Goal: Task Accomplishment & Management: Manage account settings

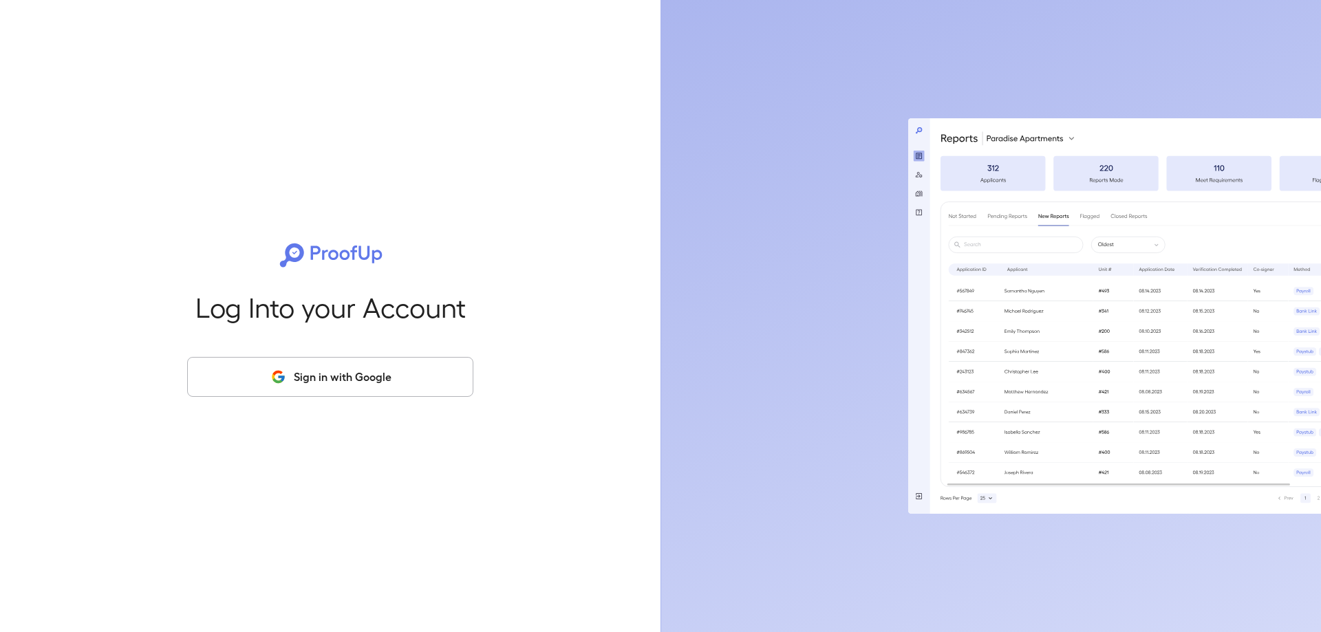
click at [382, 371] on button "Sign in with Google" at bounding box center [330, 377] width 286 height 40
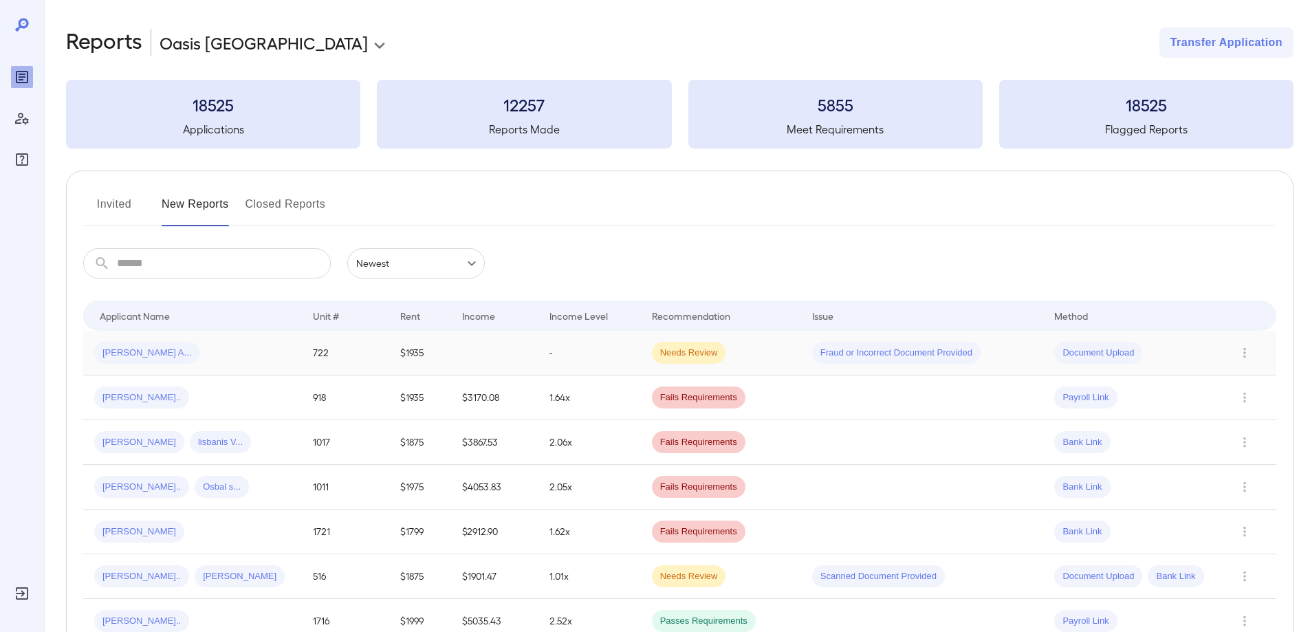
click at [133, 358] on span "[PERSON_NAME] A..." at bounding box center [146, 353] width 105 height 13
click at [113, 199] on button "Invited" at bounding box center [114, 209] width 62 height 33
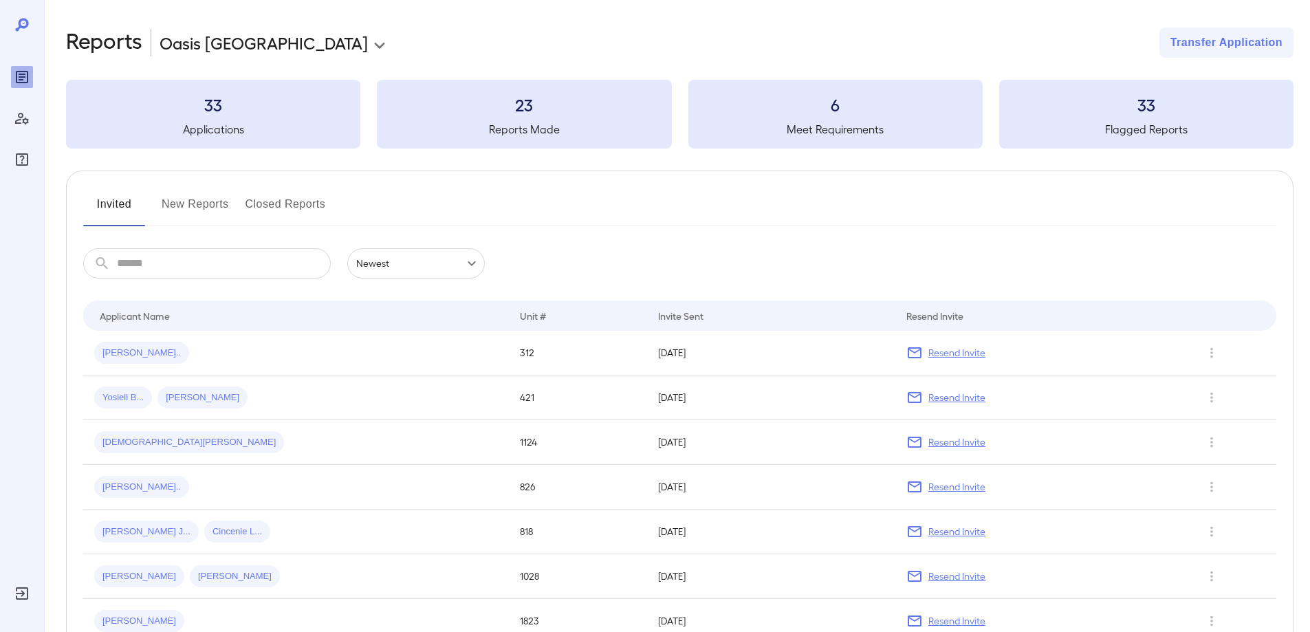
click at [169, 204] on button "New Reports" at bounding box center [195, 209] width 67 height 33
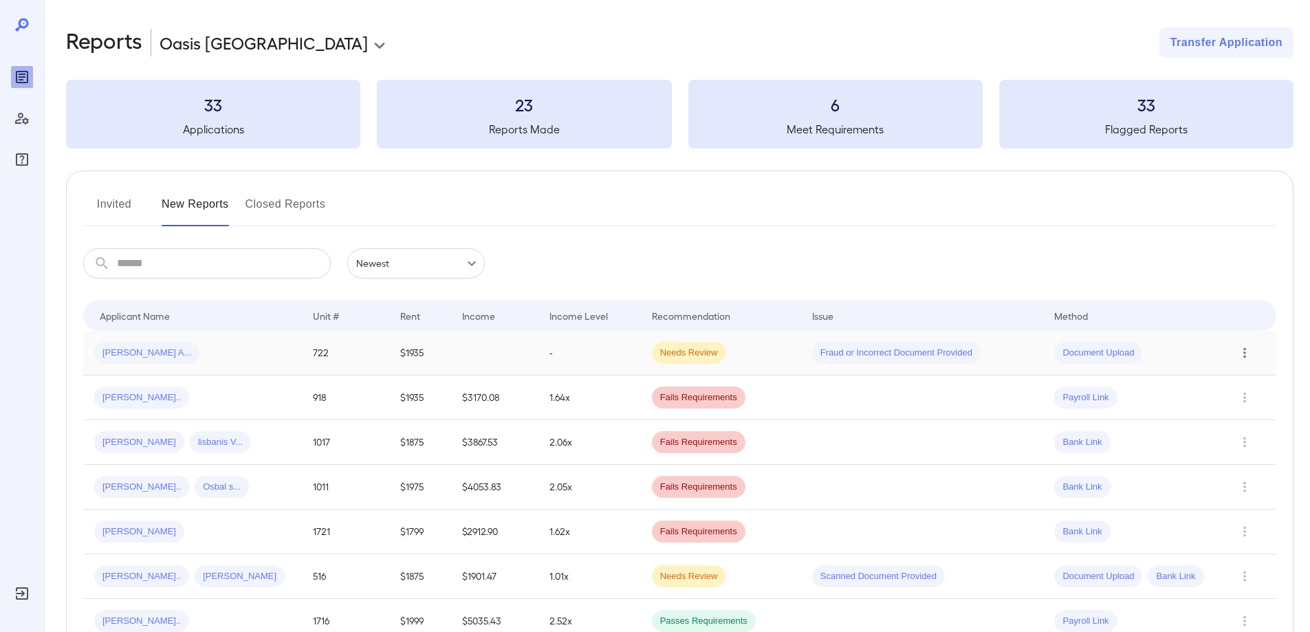
click at [1240, 351] on icon "Row Actions" at bounding box center [1244, 353] width 15 height 17
click at [150, 266] on div at bounding box center [655, 316] width 1310 height 632
click at [135, 353] on span "[PERSON_NAME] A..." at bounding box center [146, 353] width 105 height 13
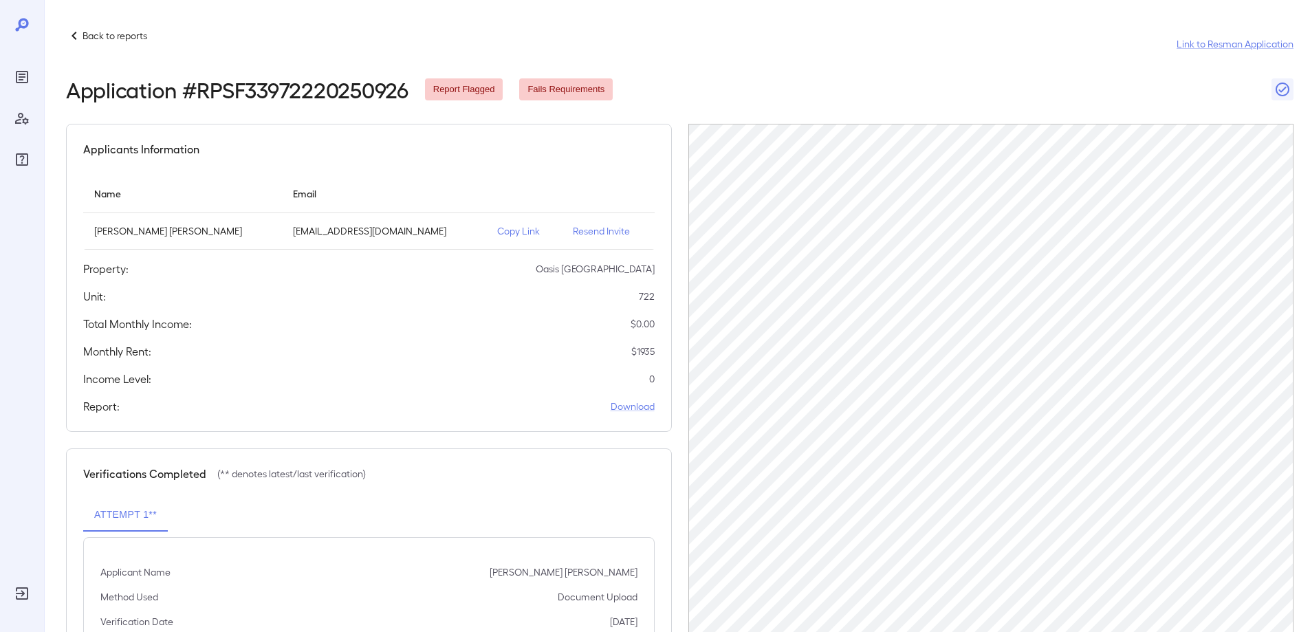
click at [87, 38] on p "Back to reports" at bounding box center [115, 36] width 65 height 14
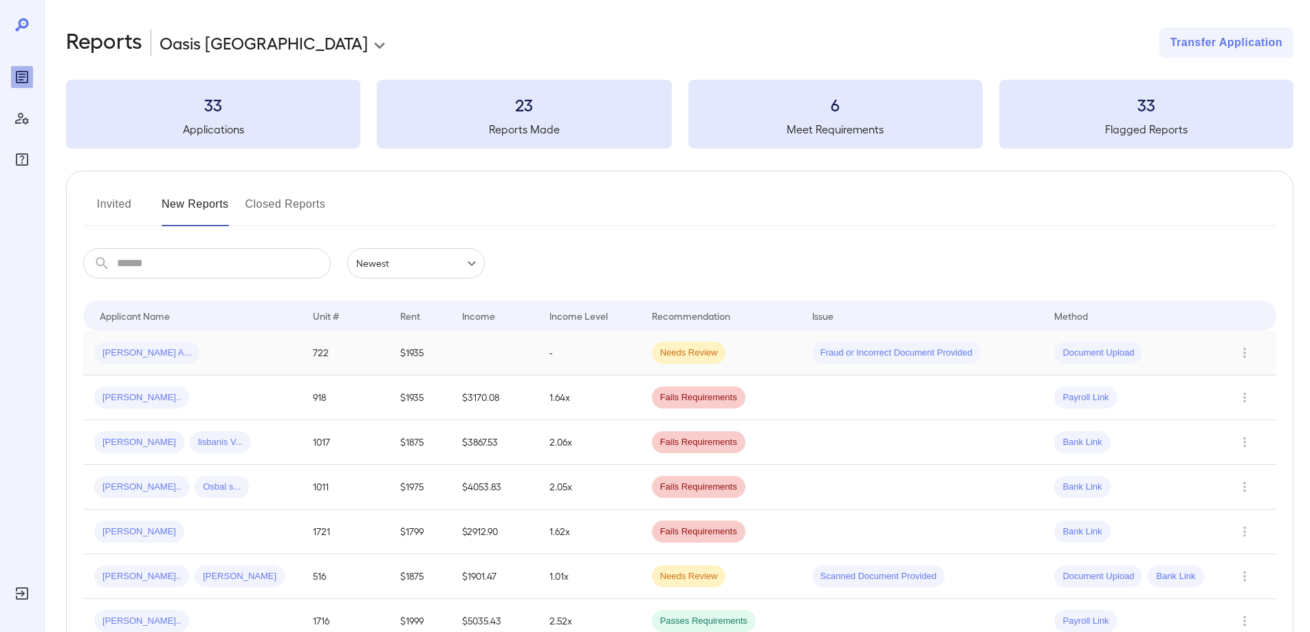
click at [1098, 354] on span "Document Upload" at bounding box center [1098, 353] width 88 height 13
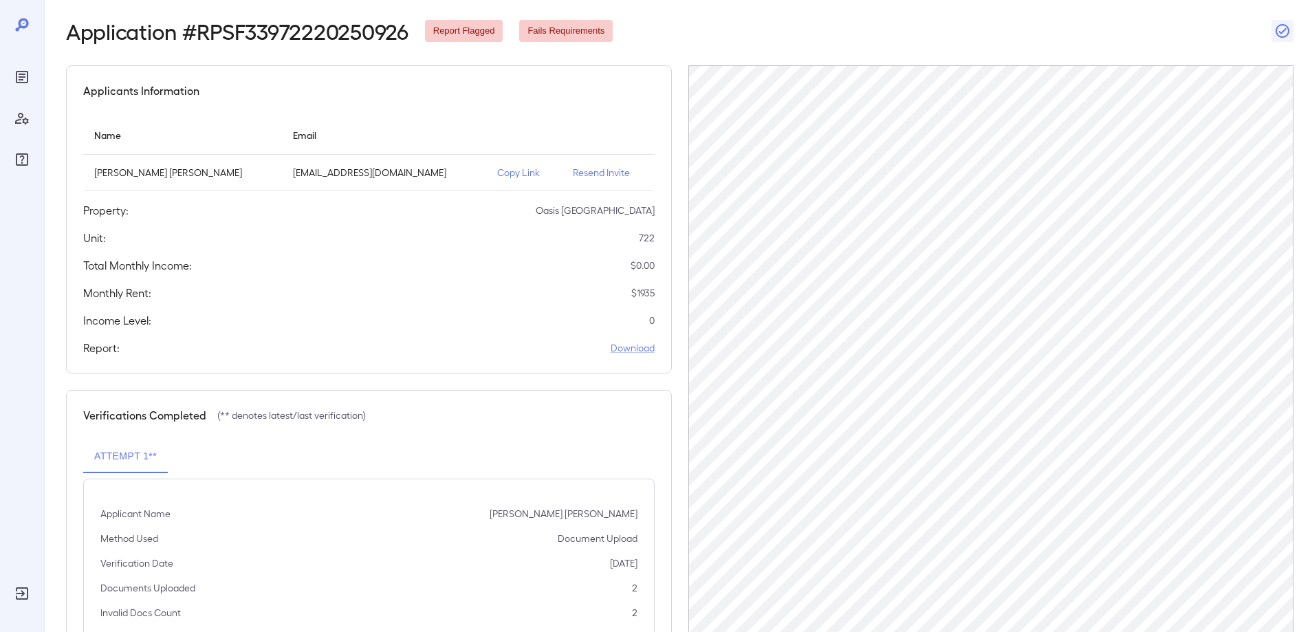
scroll to position [133, 0]
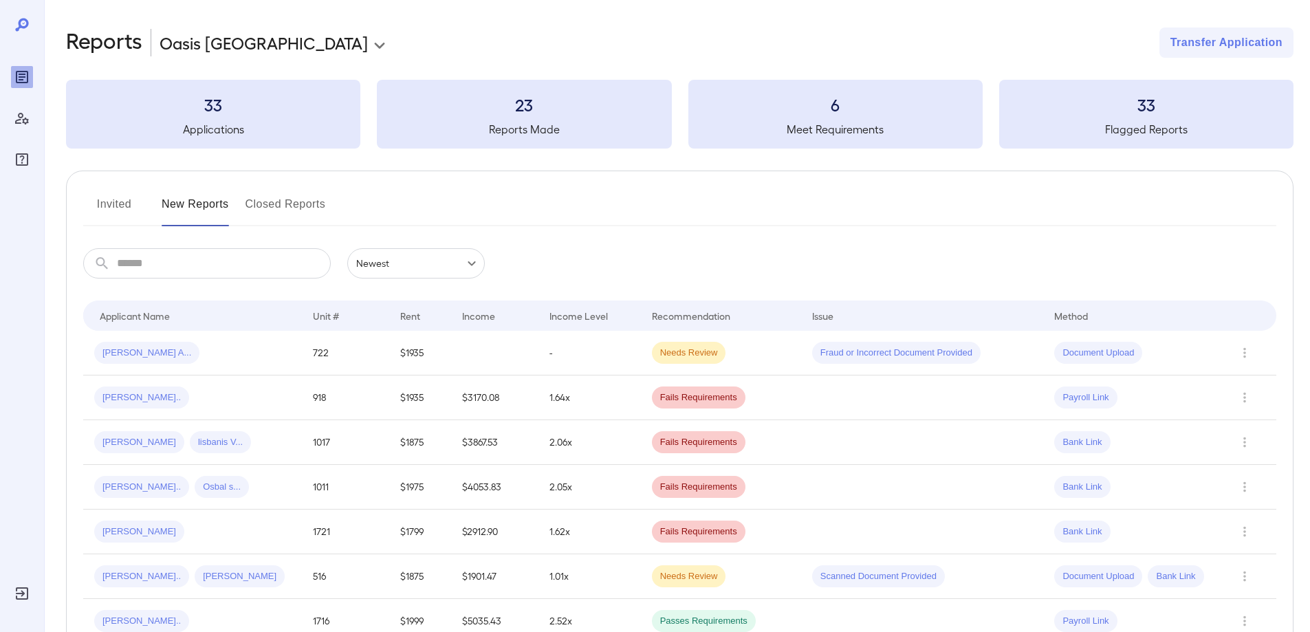
scroll to position [69, 0]
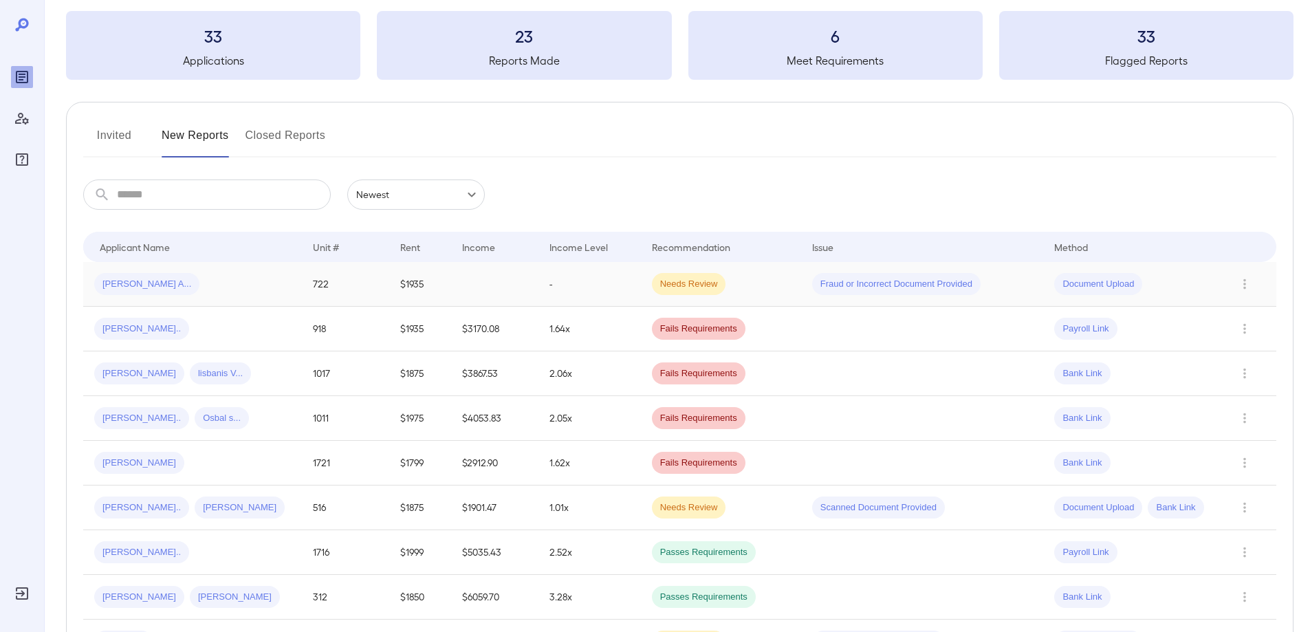
click at [884, 289] on span "Fraud or Incorrect Document Provided" at bounding box center [896, 284] width 169 height 13
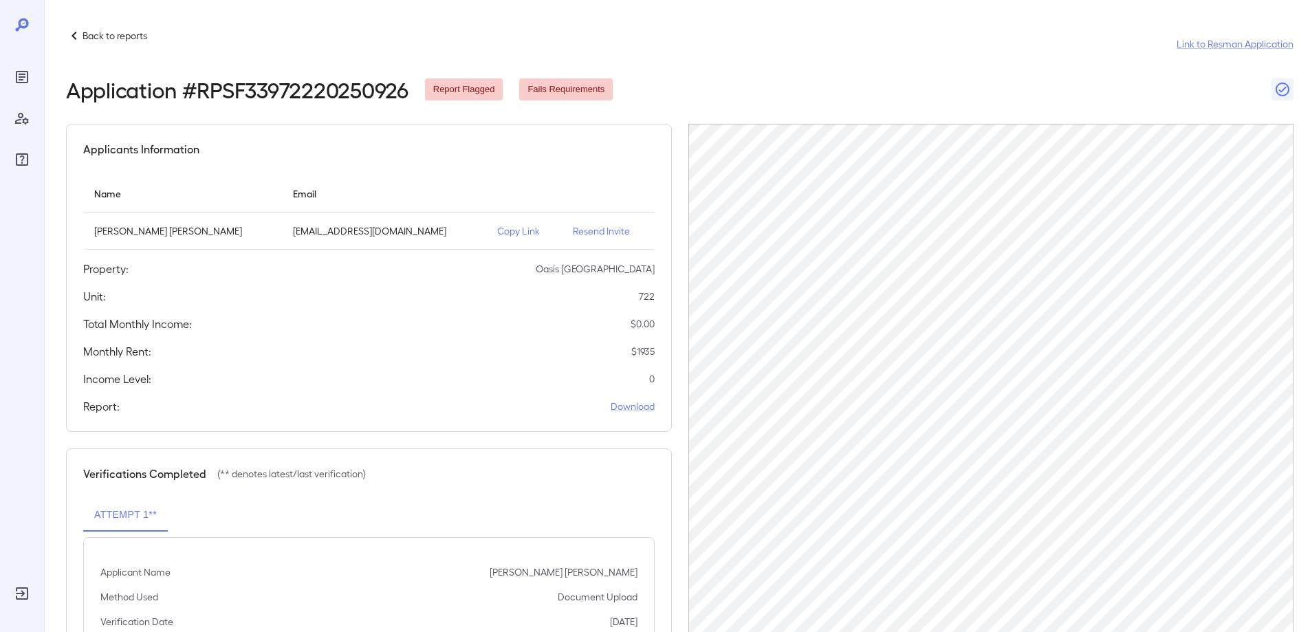
click at [75, 36] on icon at bounding box center [74, 36] width 17 height 17
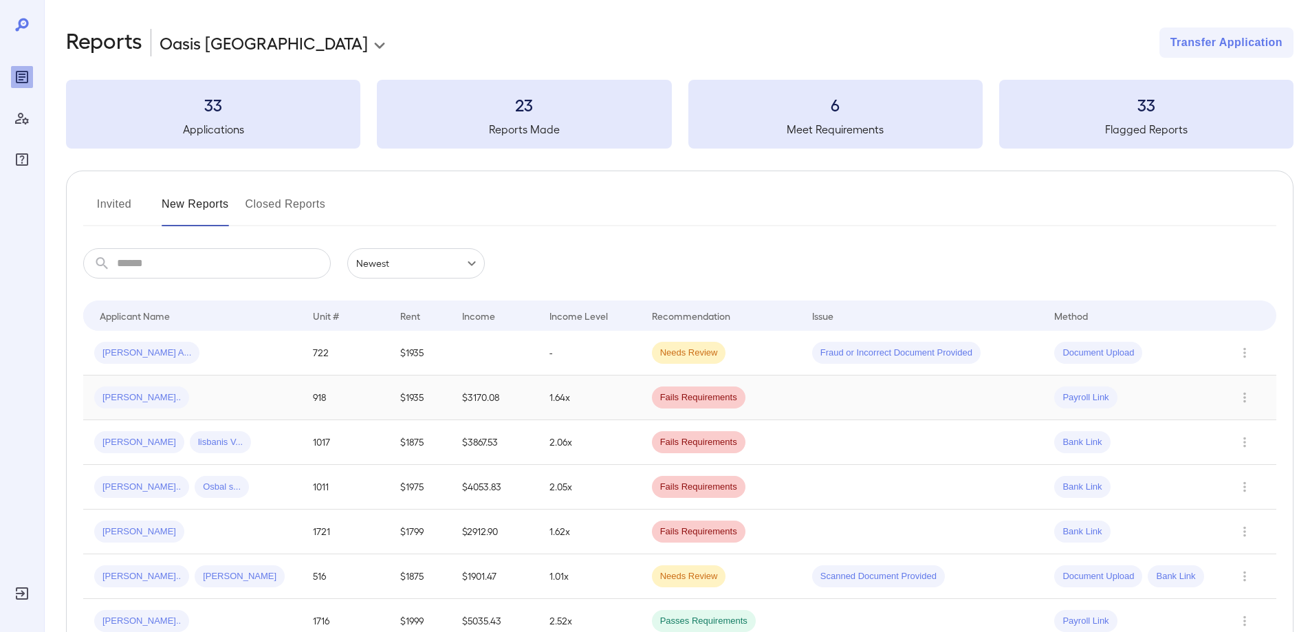
click at [131, 399] on span "[PERSON_NAME].." at bounding box center [141, 397] width 95 height 13
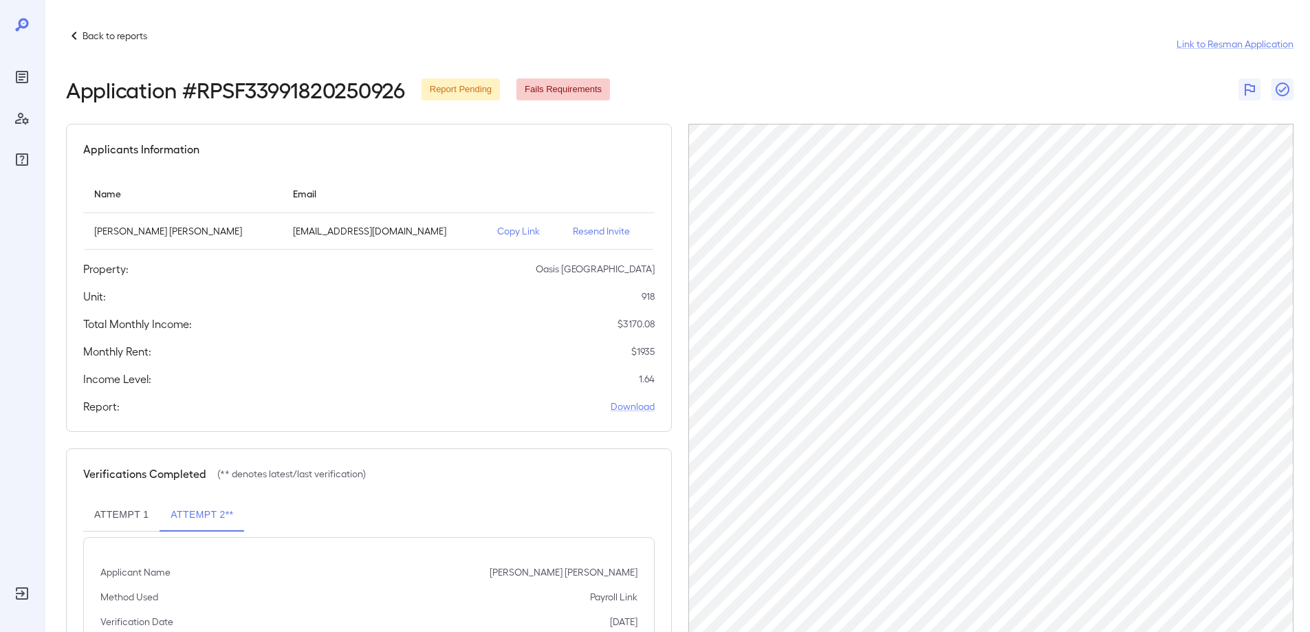
click at [197, 512] on button "Attempt 2**" at bounding box center [202, 515] width 85 height 33
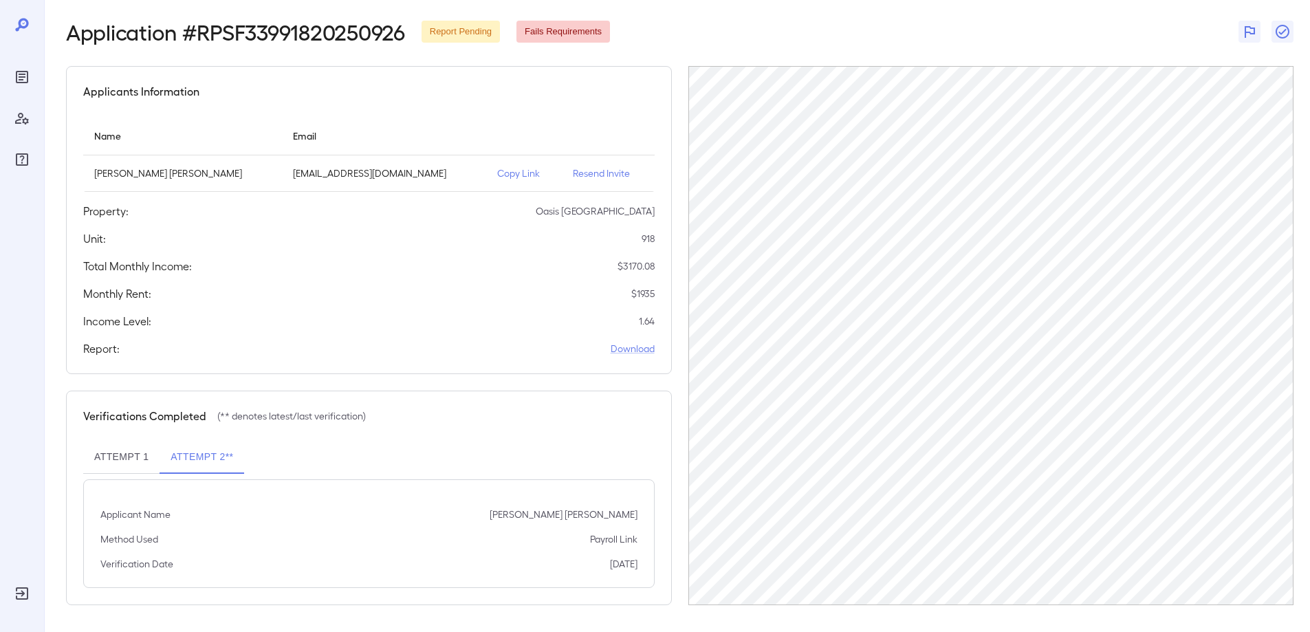
scroll to position [58, 0]
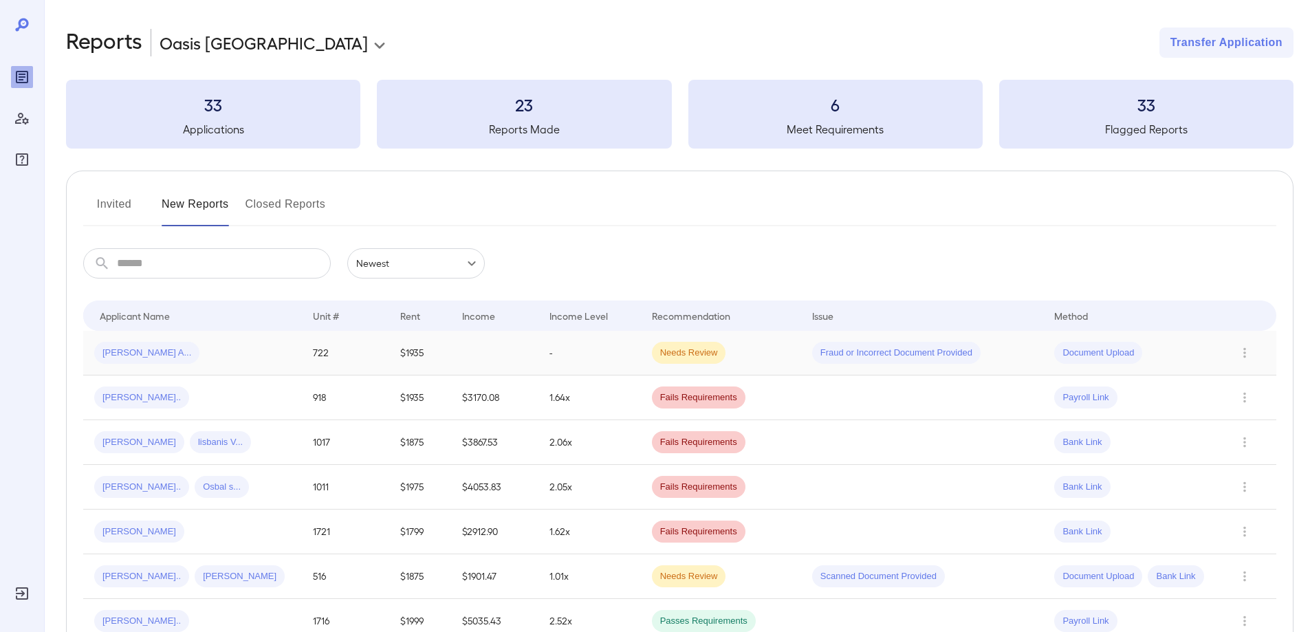
click at [684, 354] on span "Needs Review" at bounding box center [689, 353] width 74 height 13
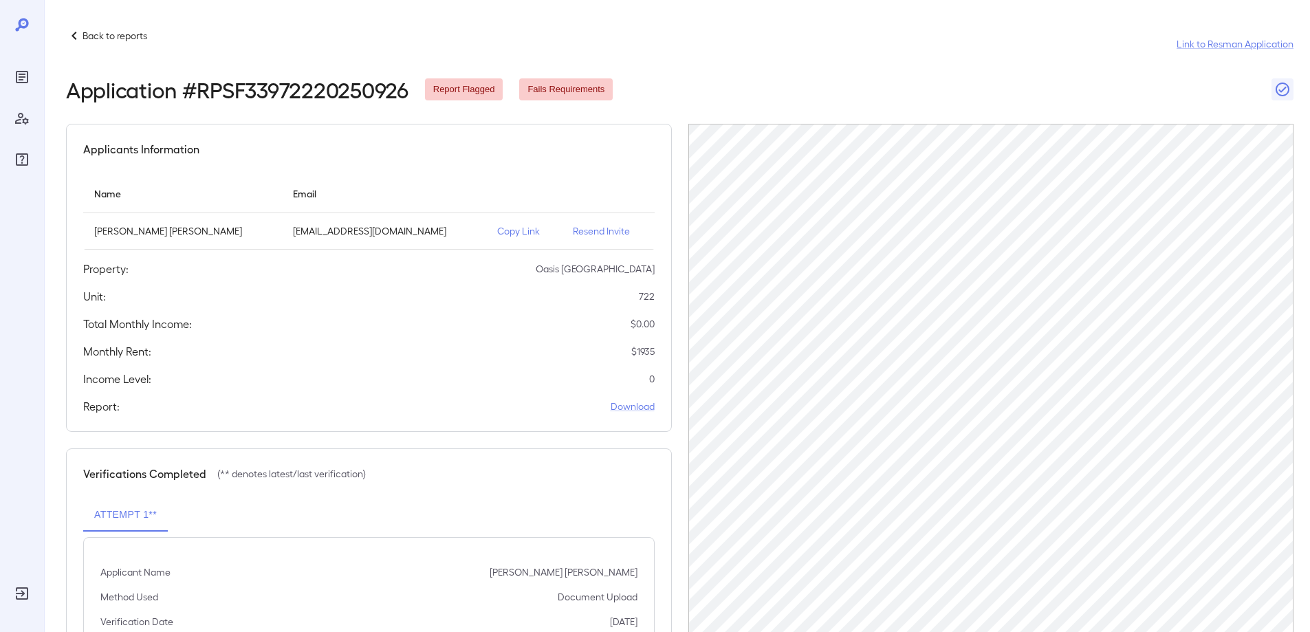
click at [74, 36] on icon at bounding box center [74, 36] width 17 height 17
